Goal: Task Accomplishment & Management: Manage account settings

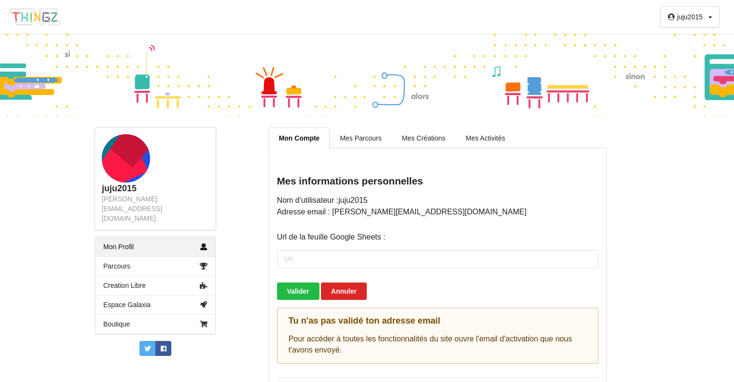
scroll to position [23, 0]
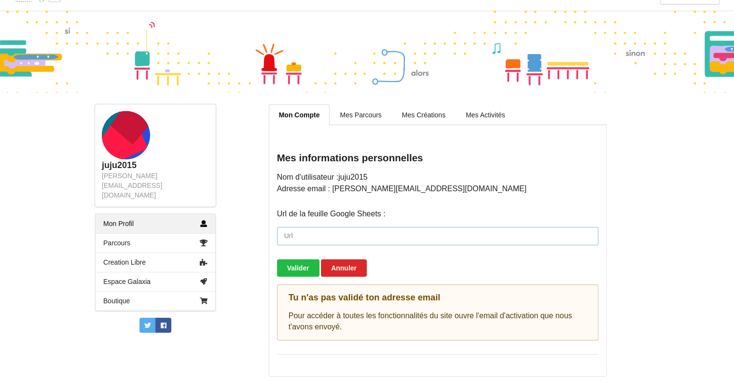
click at [301, 240] on input "url" at bounding box center [437, 236] width 321 height 18
click at [126, 214] on link "Mon Profil" at bounding box center [156, 223] width 120 height 19
click at [353, 112] on link "Mes Parcours" at bounding box center [361, 114] width 62 height 20
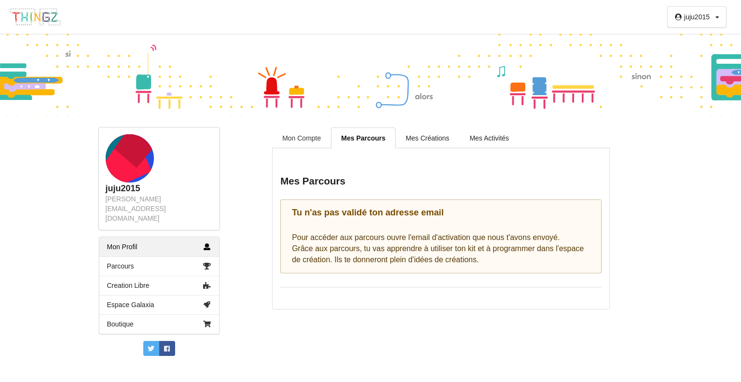
click at [303, 136] on link "Mon Compte" at bounding box center [301, 137] width 59 height 20
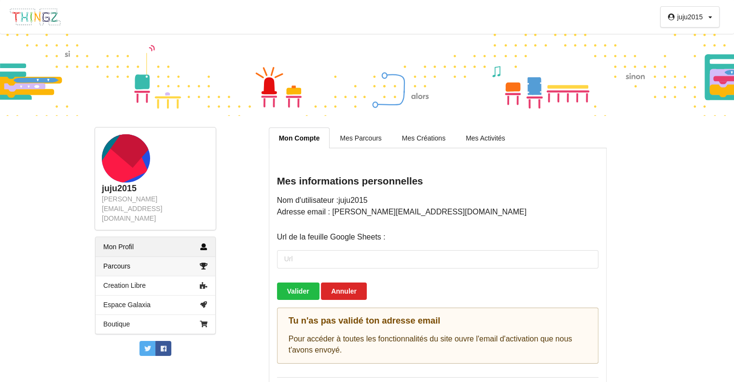
click at [147, 256] on link "Parcours" at bounding box center [156, 265] width 120 height 19
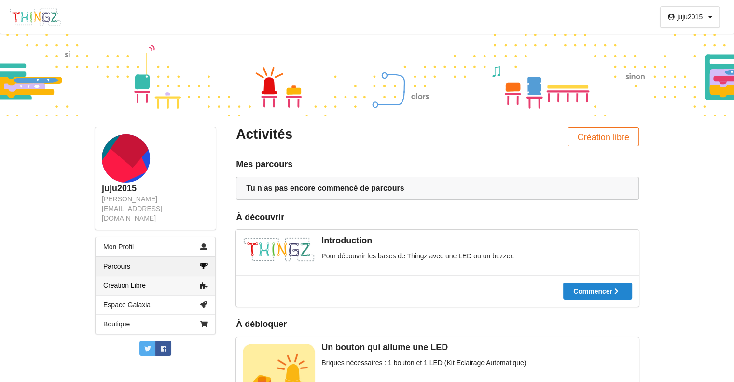
click at [119, 275] on link "Creation Libre" at bounding box center [156, 284] width 120 height 19
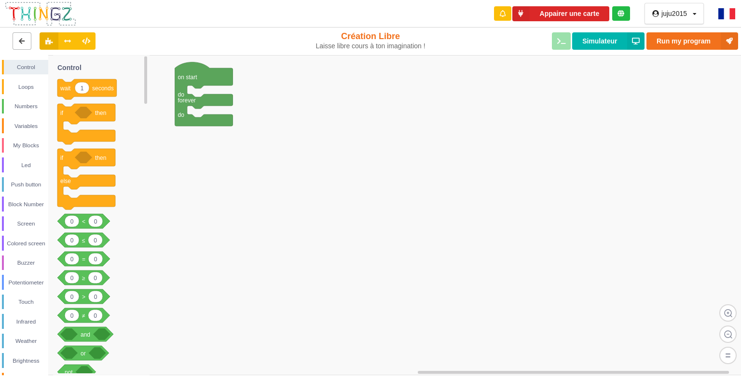
click at [22, 37] on button at bounding box center [22, 40] width 19 height 17
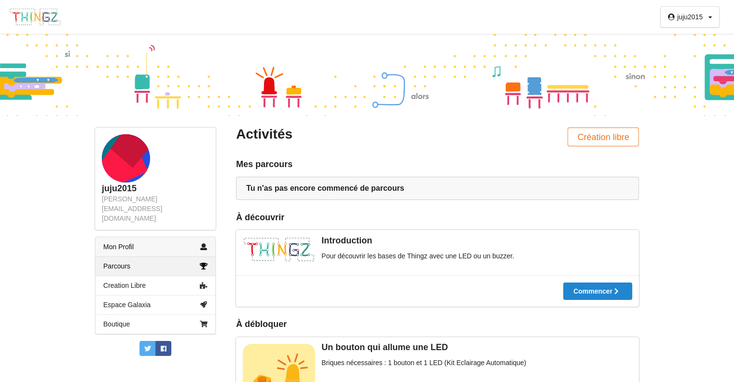
click at [129, 237] on link "Mon Profil" at bounding box center [156, 246] width 120 height 19
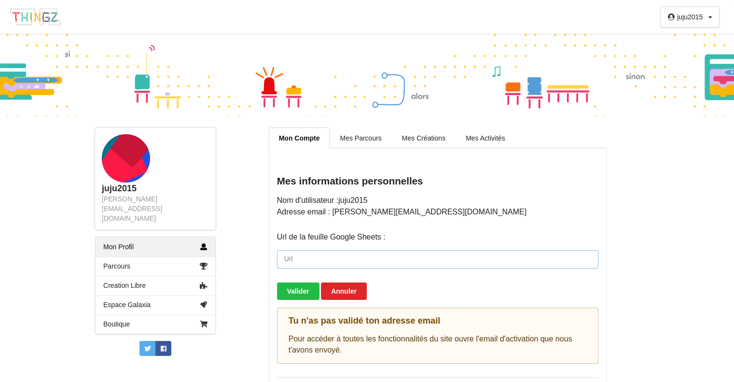
click at [298, 257] on input "url" at bounding box center [437, 259] width 321 height 18
click at [320, 261] on input "url" at bounding box center [437, 259] width 321 height 18
click at [119, 159] on rect at bounding box center [116, 159] width 64 height 64
click at [136, 198] on div "[PERSON_NAME][EMAIL_ADDRESS][DOMAIN_NAME]" at bounding box center [155, 208] width 107 height 29
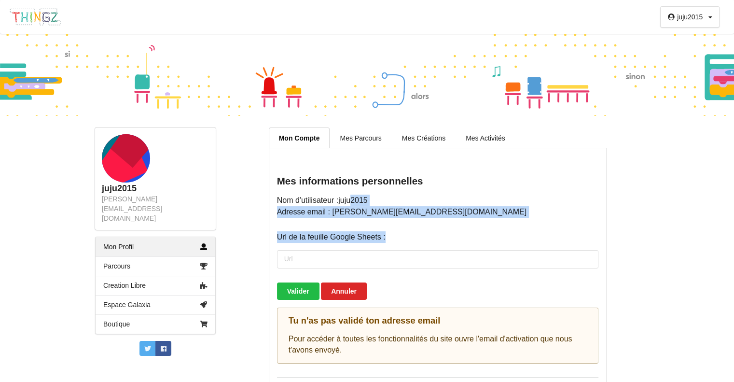
drag, startPoint x: 353, startPoint y: 200, endPoint x: 406, endPoint y: 268, distance: 86.3
click at [406, 268] on div "Nom d'utilisateur : juju2015 Adresse email : [PERSON_NAME][EMAIL_ADDRESS][DOMAI…" at bounding box center [437, 278] width 321 height 169
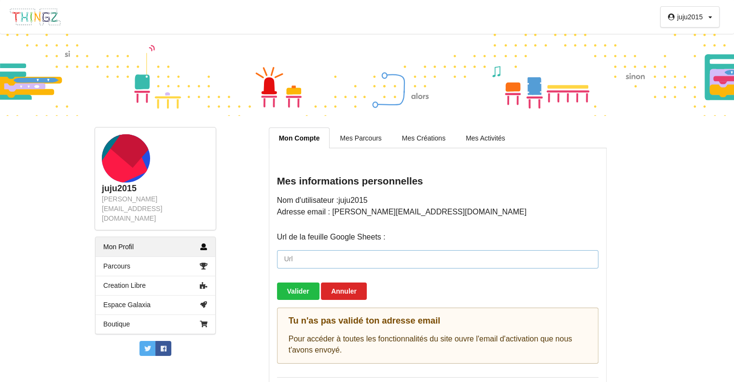
click at [395, 257] on input "url" at bounding box center [437, 259] width 321 height 18
click at [308, 257] on input "url" at bounding box center [437, 259] width 321 height 18
click at [663, 205] on div "juju2015 Profil Déconnexion juju2015 [EMAIL_ADDRESS][DOMAIN_NAME] Mon Profil Pa…" at bounding box center [367, 191] width 734 height 382
click at [320, 260] on input "url" at bounding box center [437, 259] width 321 height 18
click at [343, 286] on button "Annuler" at bounding box center [344, 290] width 46 height 17
